Goal: Navigation & Orientation: Find specific page/section

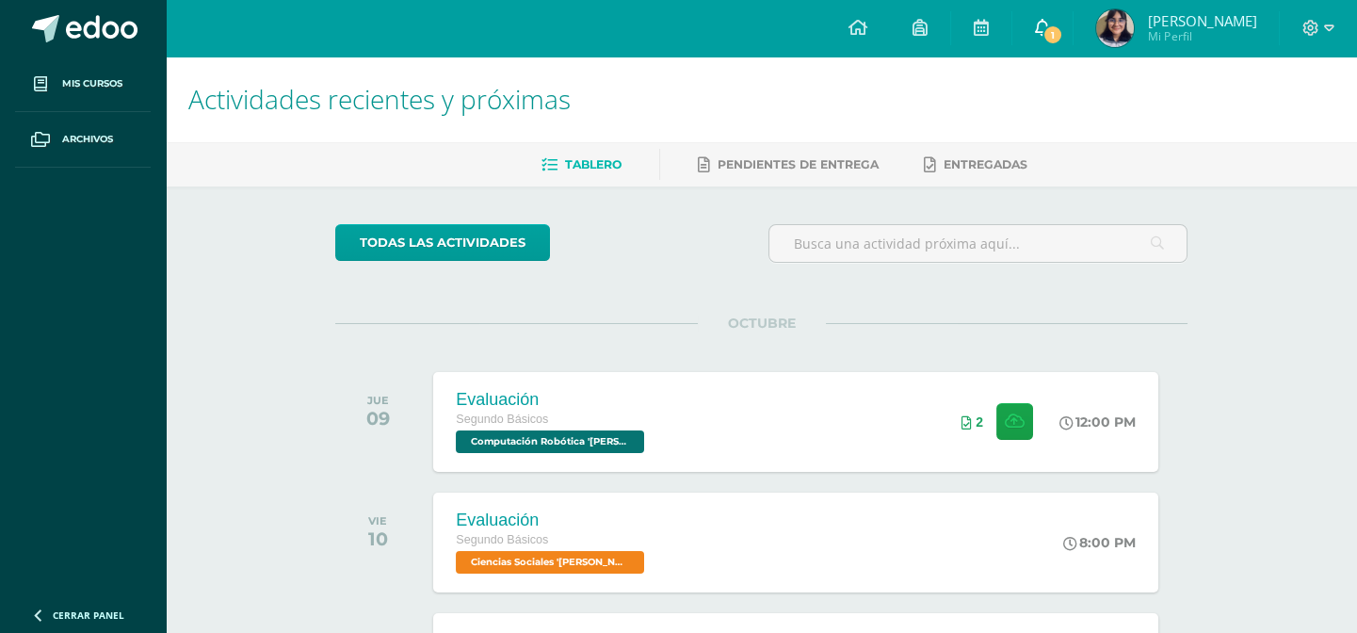
click at [1058, 27] on span "1" at bounding box center [1053, 34] width 21 height 21
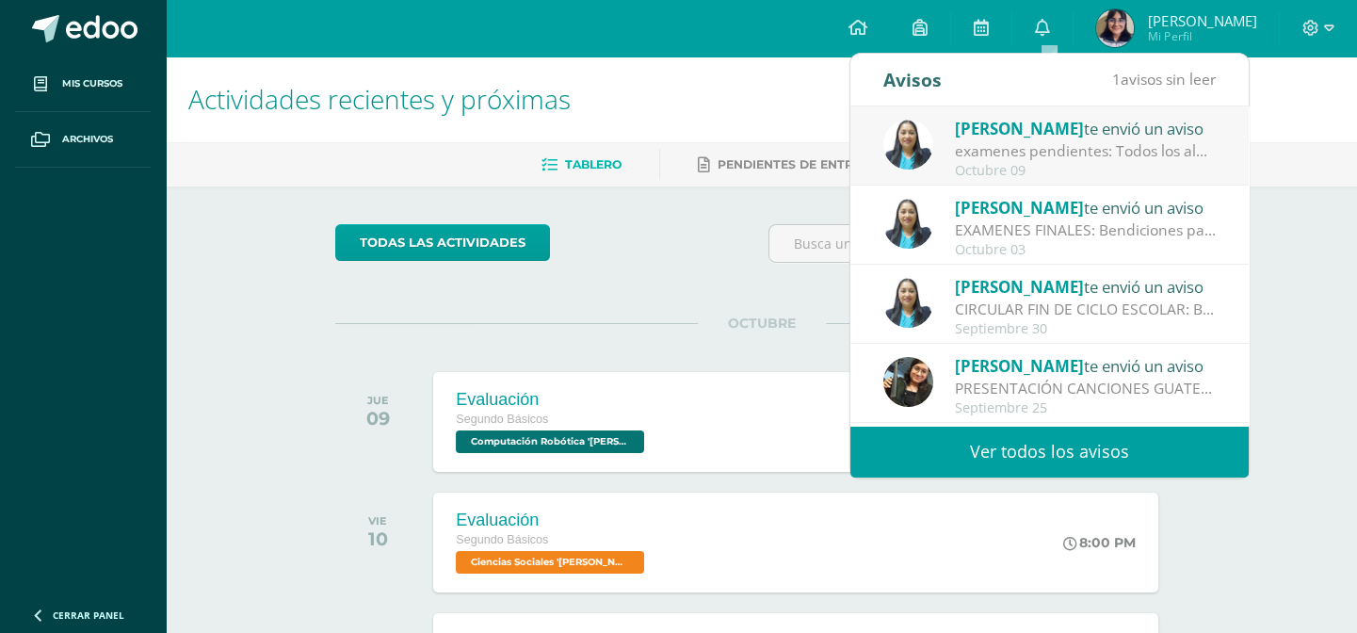
click at [1145, 161] on div "examenes pendientes: Todos los alumnos que tienen exámenes pendientes, deben pr…" at bounding box center [1086, 151] width 262 height 22
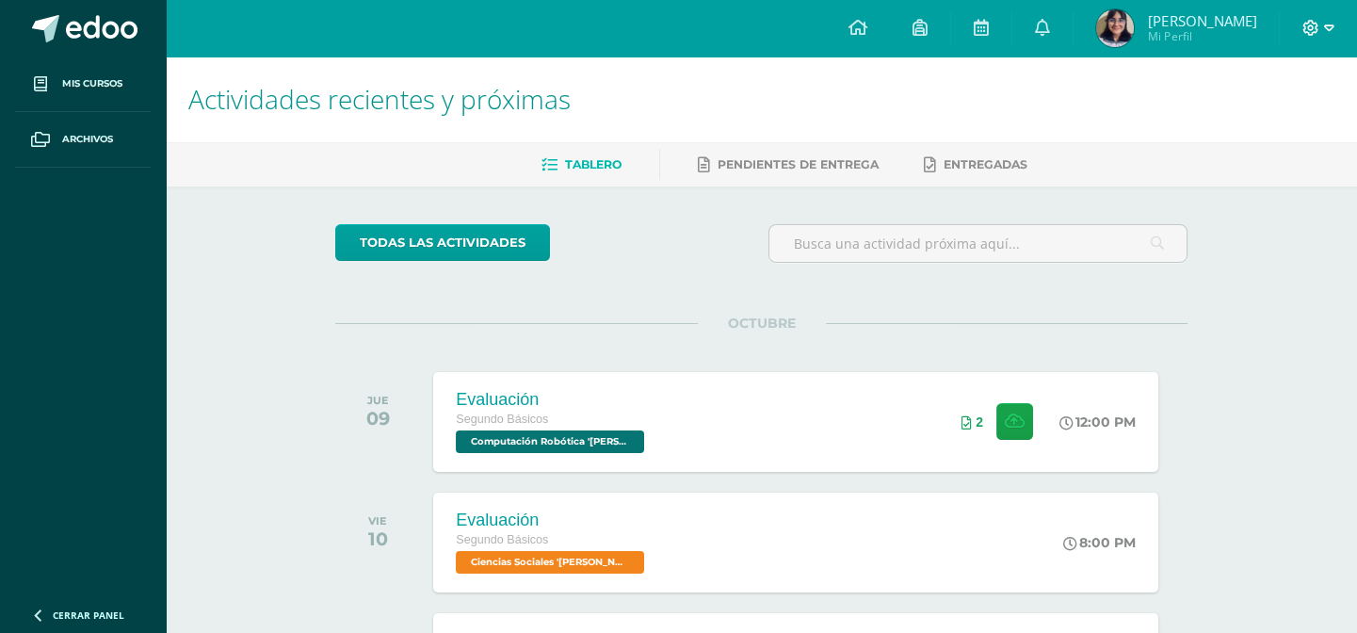
click at [1328, 26] on icon at bounding box center [1329, 28] width 10 height 17
click at [1307, 126] on span "Cerrar sesión" at bounding box center [1269, 129] width 85 height 18
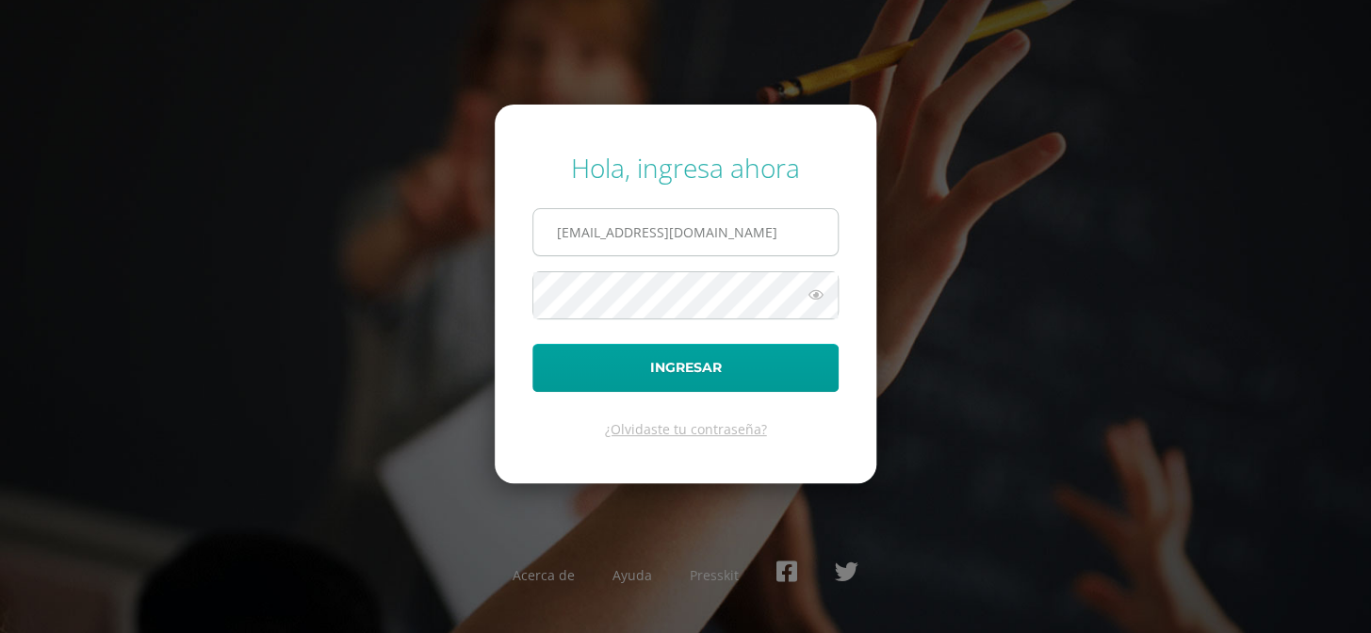
click at [772, 236] on input "COS01052@osoriosandoval.edu.gt" at bounding box center [685, 232] width 304 height 46
type input "COS01006@osoriosandoval.edu.gt"
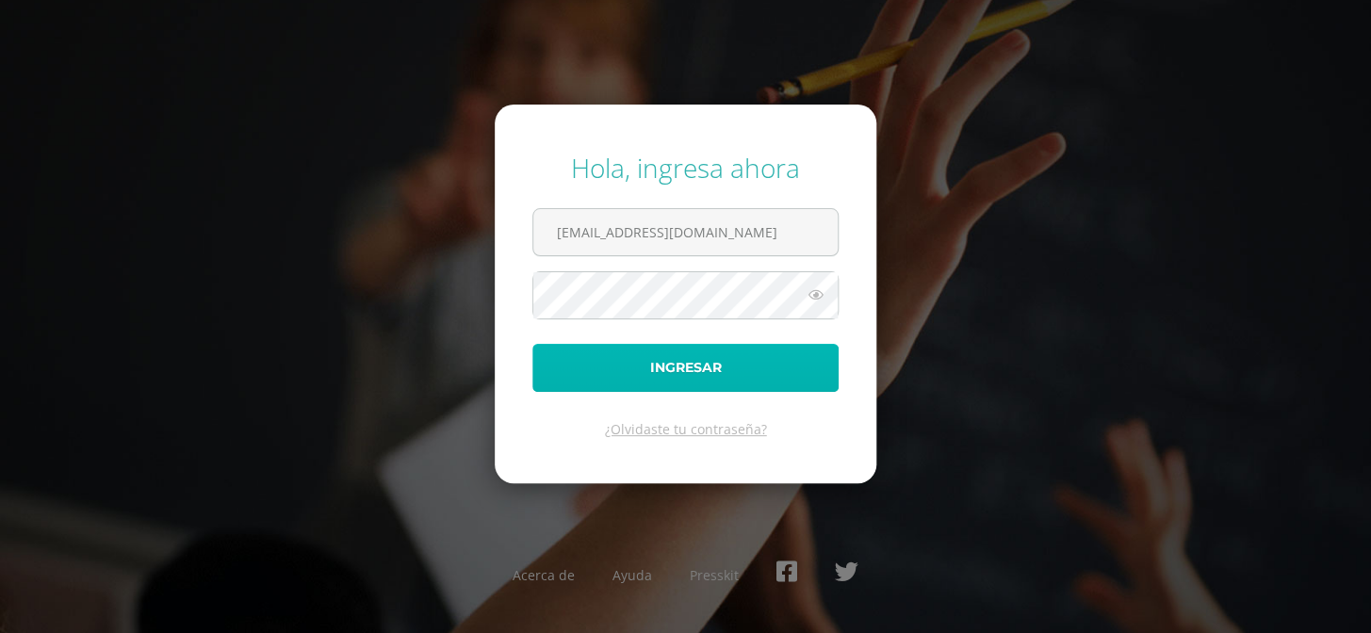
click at [700, 371] on button "Ingresar" at bounding box center [685, 368] width 306 height 48
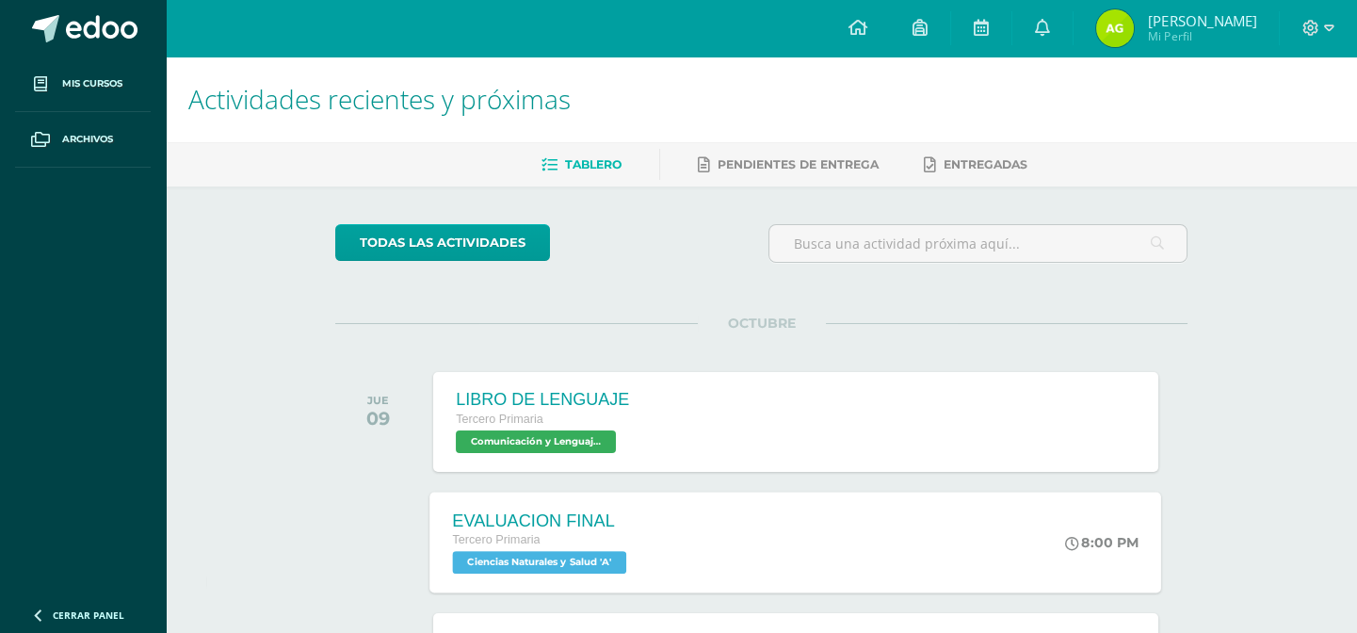
scroll to position [308, 0]
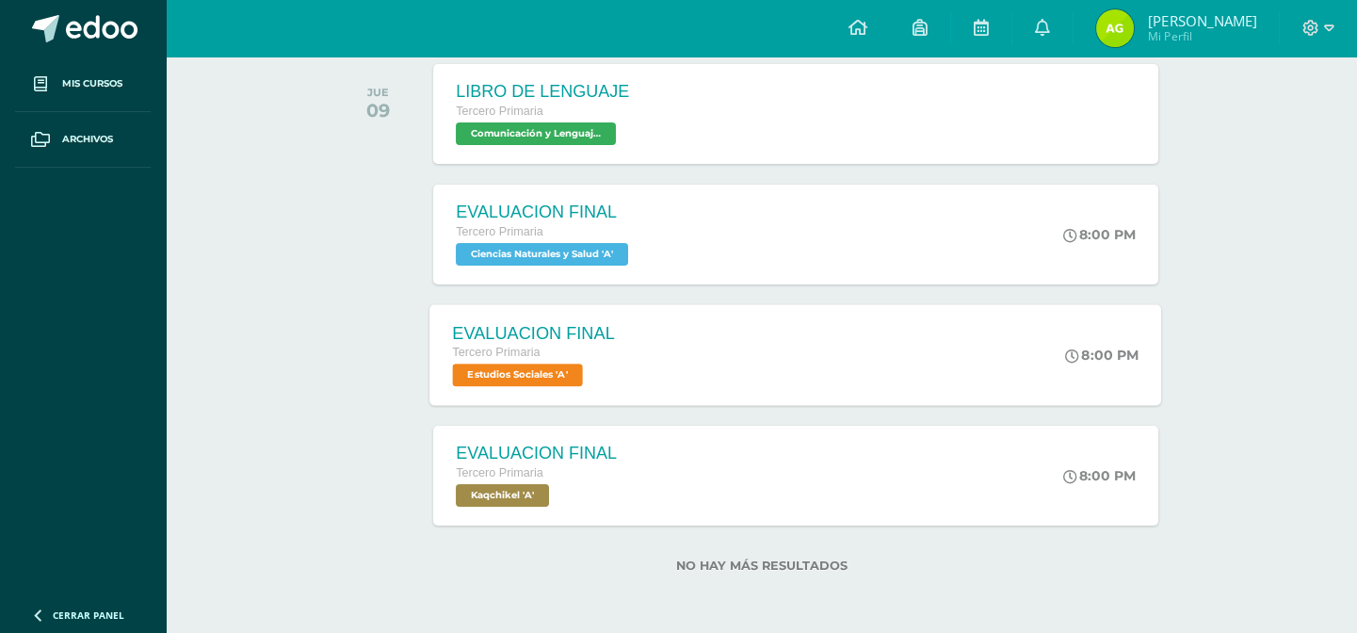
click at [536, 370] on span "Estudios Sociales 'A'" at bounding box center [518, 375] width 130 height 23
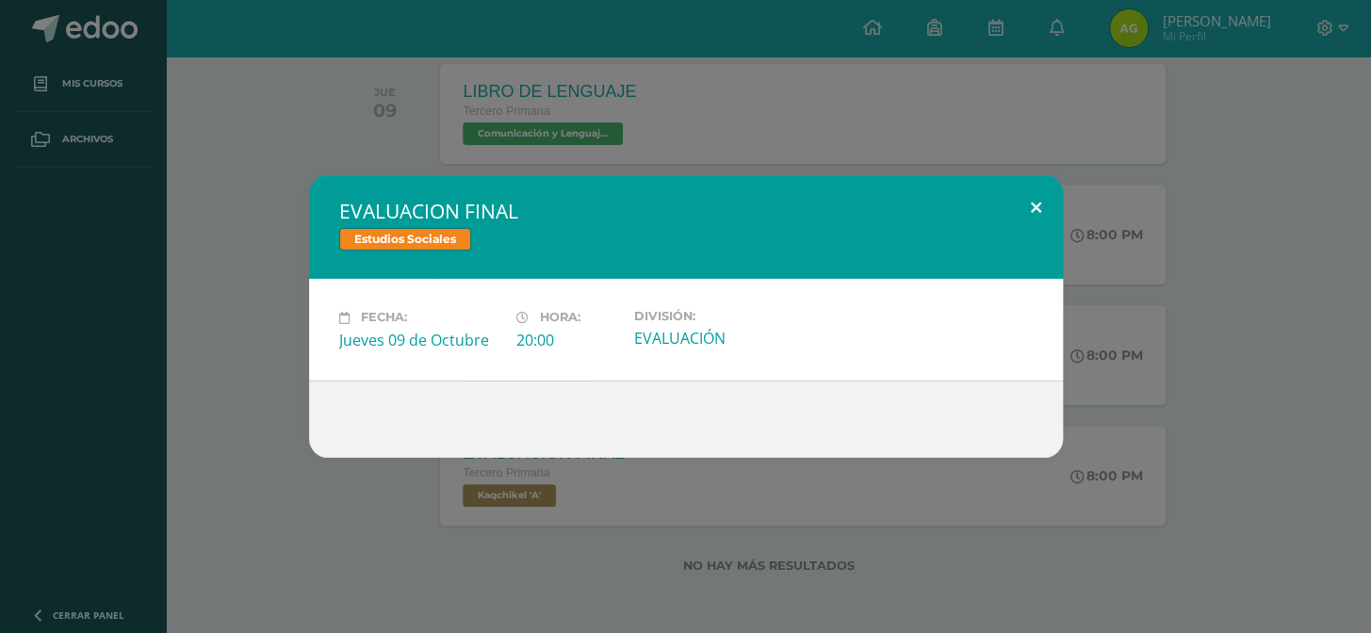
click at [1042, 206] on button at bounding box center [1036, 207] width 54 height 64
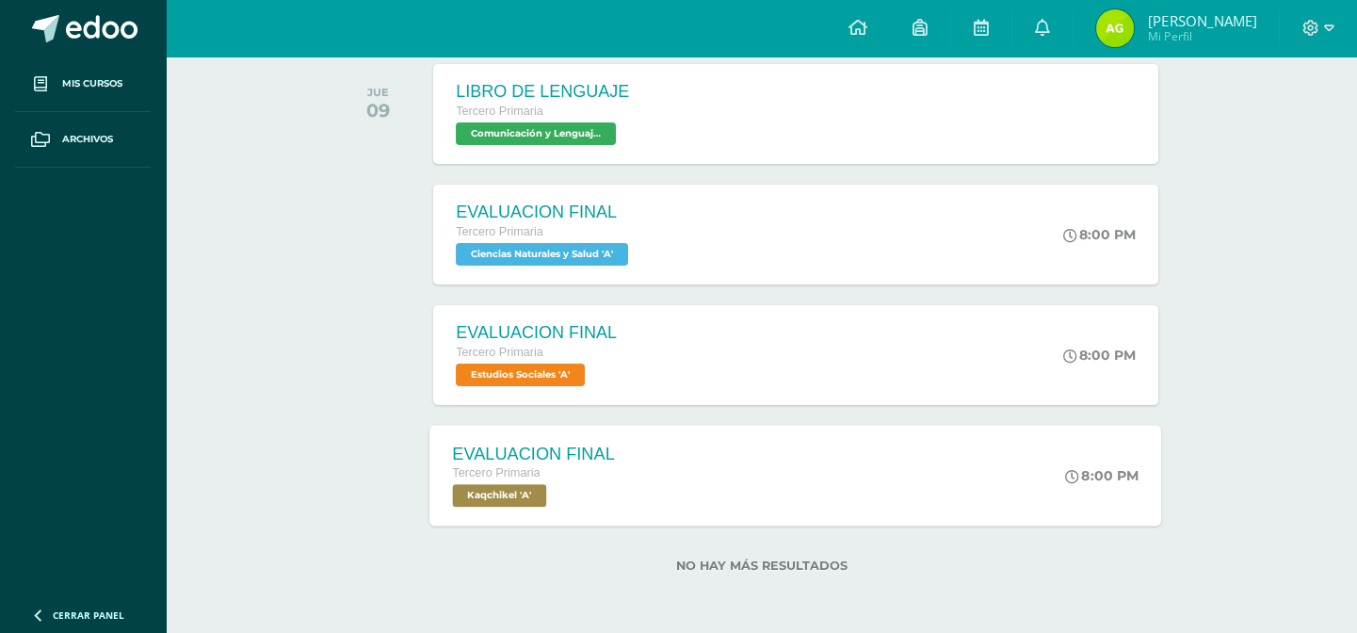
click at [502, 502] on span "Kaqchikel 'A'" at bounding box center [500, 495] width 94 height 23
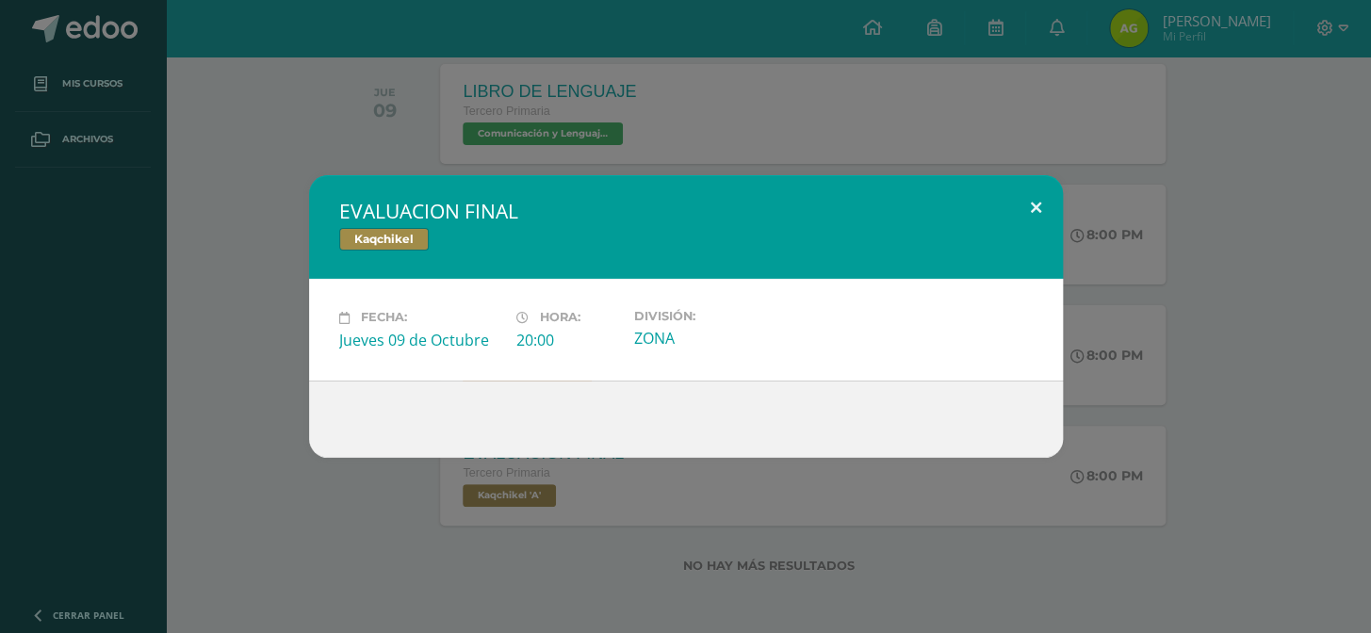
click at [1036, 198] on button at bounding box center [1036, 207] width 54 height 64
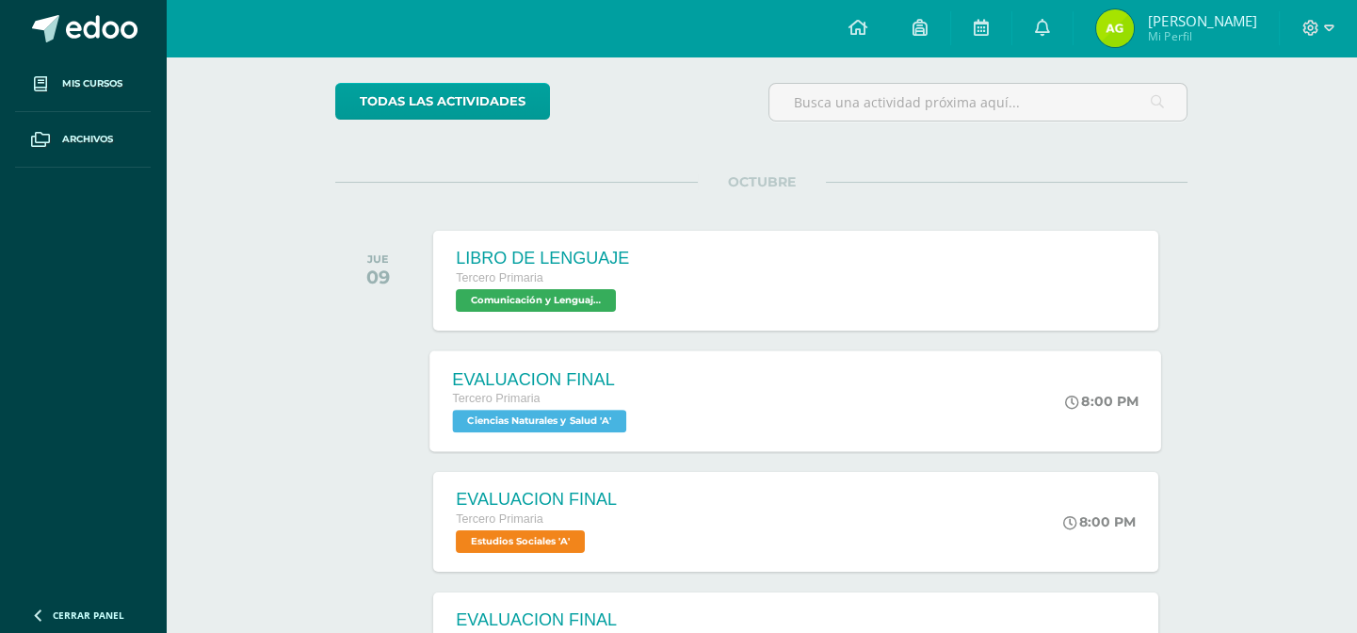
scroll to position [0, 0]
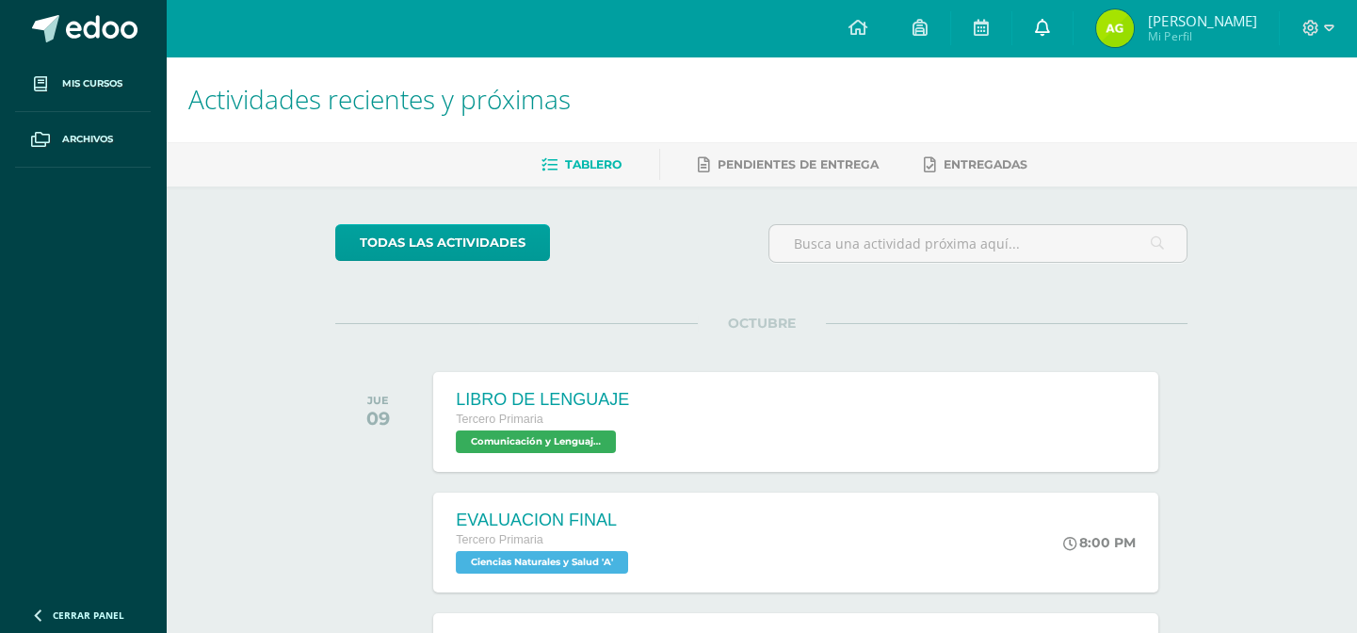
click at [1046, 25] on icon at bounding box center [1042, 27] width 15 height 17
click at [1328, 27] on icon at bounding box center [1329, 28] width 10 height 17
